Goal: Check status: Check status

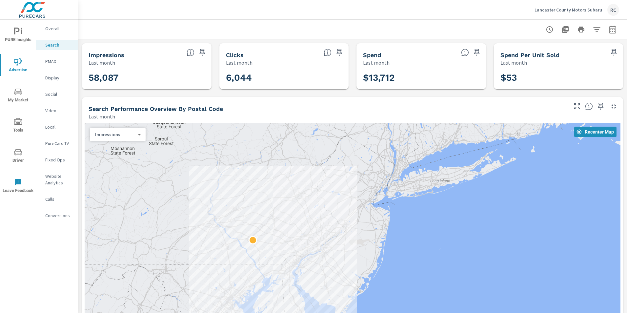
scroll to position [425, 0]
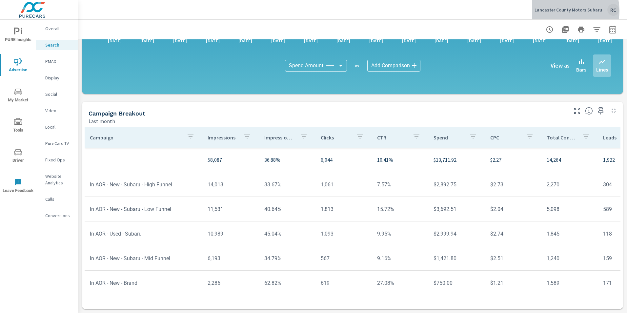
click at [564, 11] on p "Lancaster County Motors Subaru" at bounding box center [568, 10] width 68 height 6
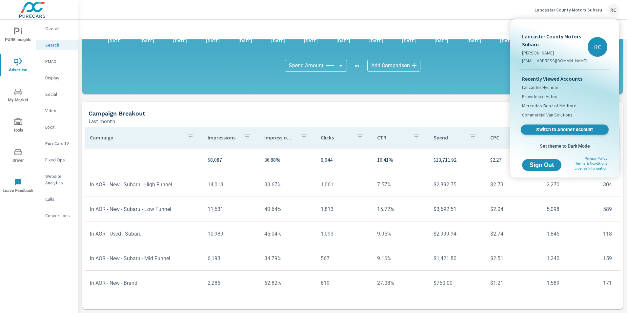
click at [565, 129] on span "Switch to Another Account" at bounding box center [564, 129] width 80 height 6
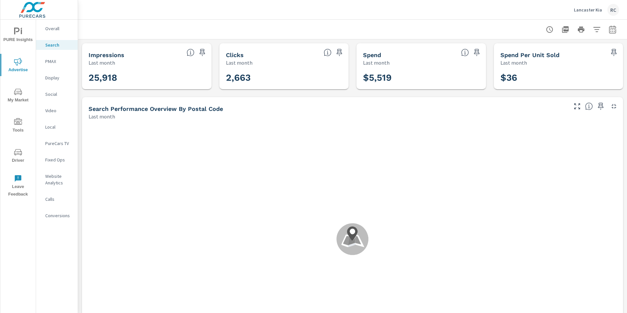
scroll to position [246, 0]
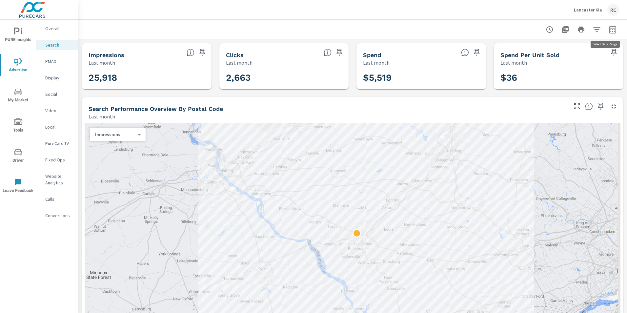
click at [608, 29] on icon "button" at bounding box center [612, 30] width 8 height 8
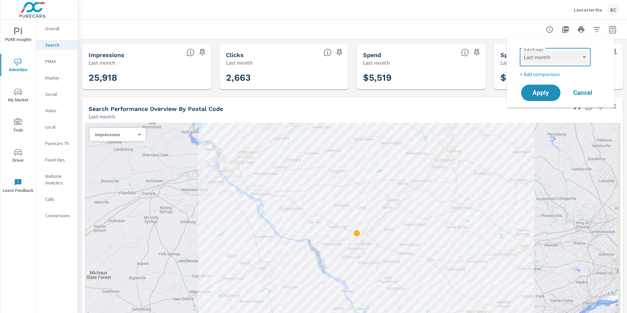
click at [584, 56] on select "Custom Yesterday Last week Last 7 days Last 14 days Last 30 days Last 45 days L…" at bounding box center [555, 56] width 66 height 13
click at [522, 50] on select "Custom Yesterday Last week Last 7 days Last 14 days Last 30 days Last 45 days L…" at bounding box center [555, 56] width 66 height 13
select select "Last 14 days"
click at [536, 92] on span "Apply" at bounding box center [540, 93] width 27 height 6
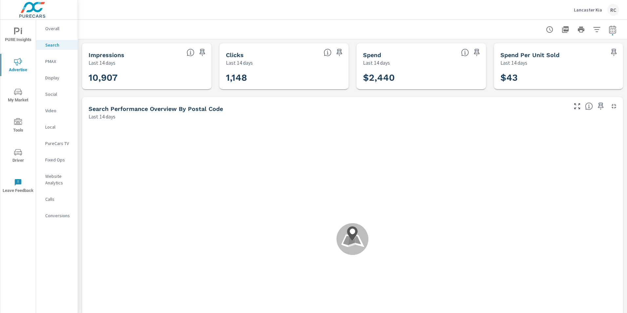
scroll to position [245, 0]
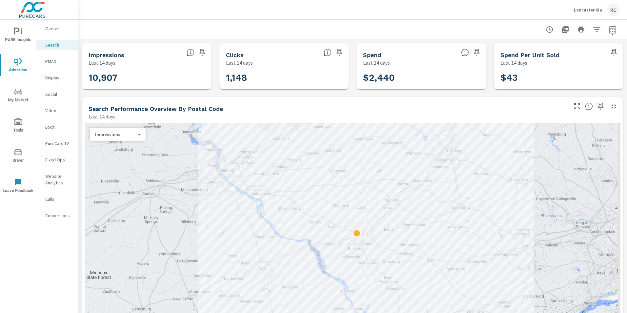
click at [50, 94] on p "Social" at bounding box center [58, 94] width 27 height 7
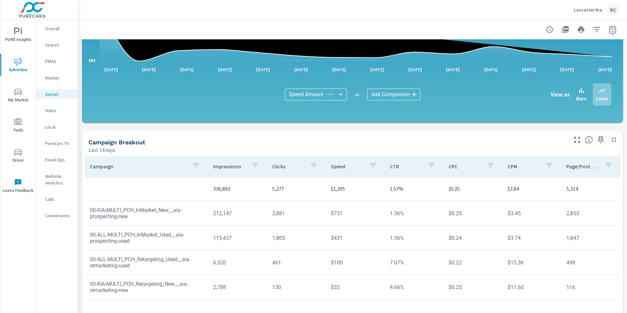
scroll to position [157, 0]
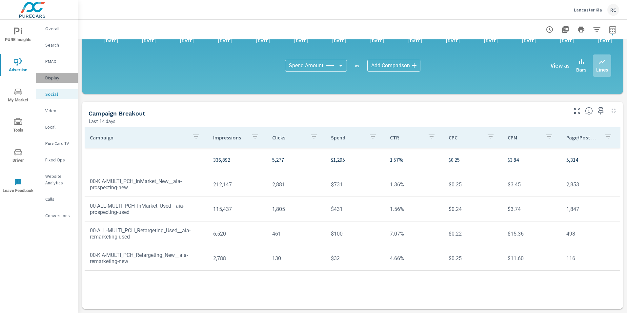
click at [52, 78] on p "Display" at bounding box center [58, 77] width 27 height 7
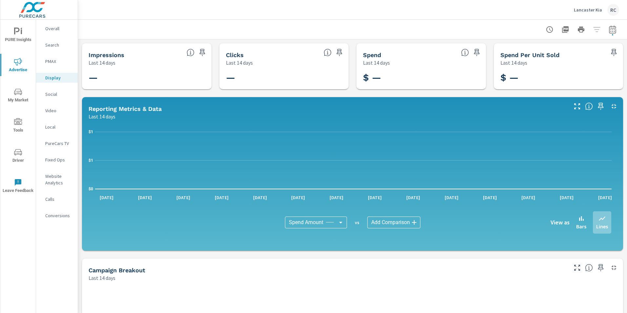
click at [53, 44] on p "Search" at bounding box center [58, 45] width 27 height 7
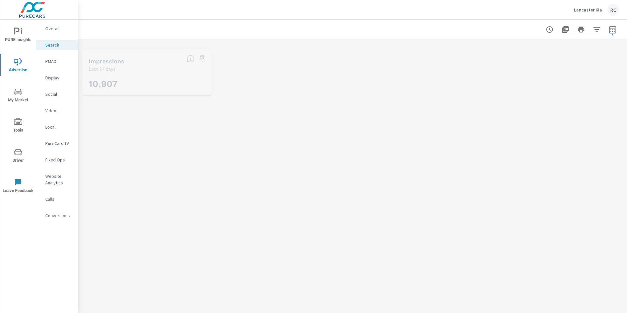
scroll to position [245, 0]
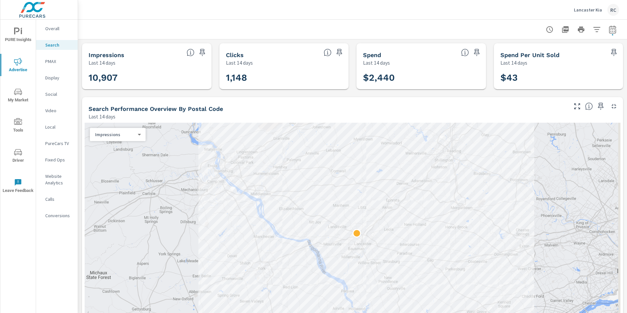
click at [55, 93] on p "Social" at bounding box center [58, 94] width 27 height 7
